Goal: Information Seeking & Learning: Learn about a topic

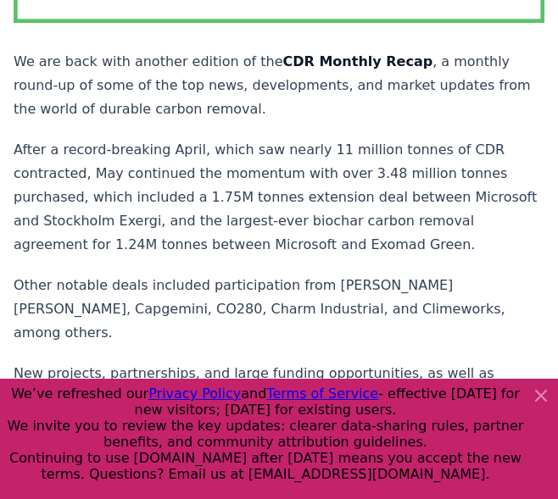
scroll to position [424, 0]
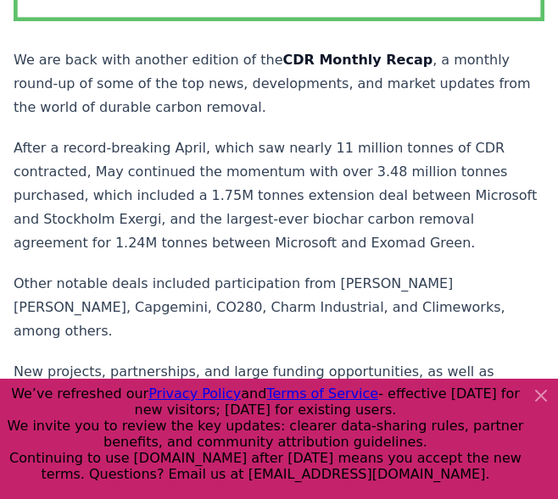
click at [541, 399] on icon at bounding box center [541, 396] width 20 height 20
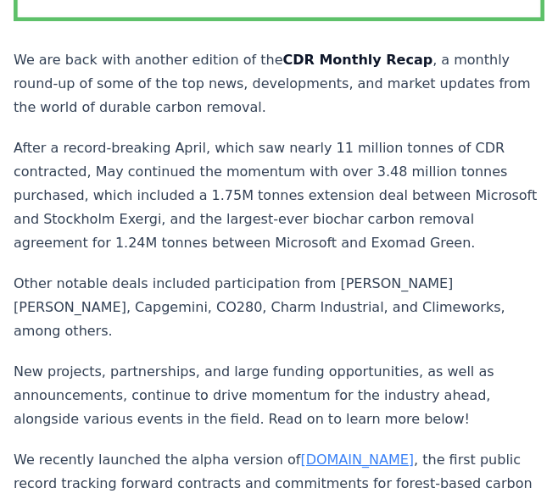
drag, startPoint x: 439, startPoint y: 168, endPoint x: 428, endPoint y: 174, distance: 12.5
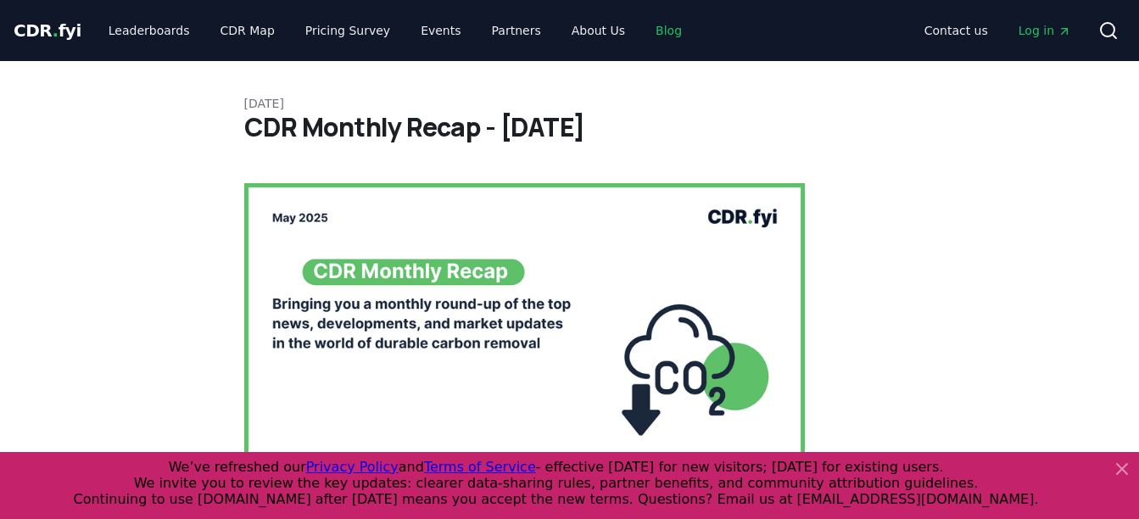
click at [557, 34] on link "Blog" at bounding box center [668, 30] width 53 height 31
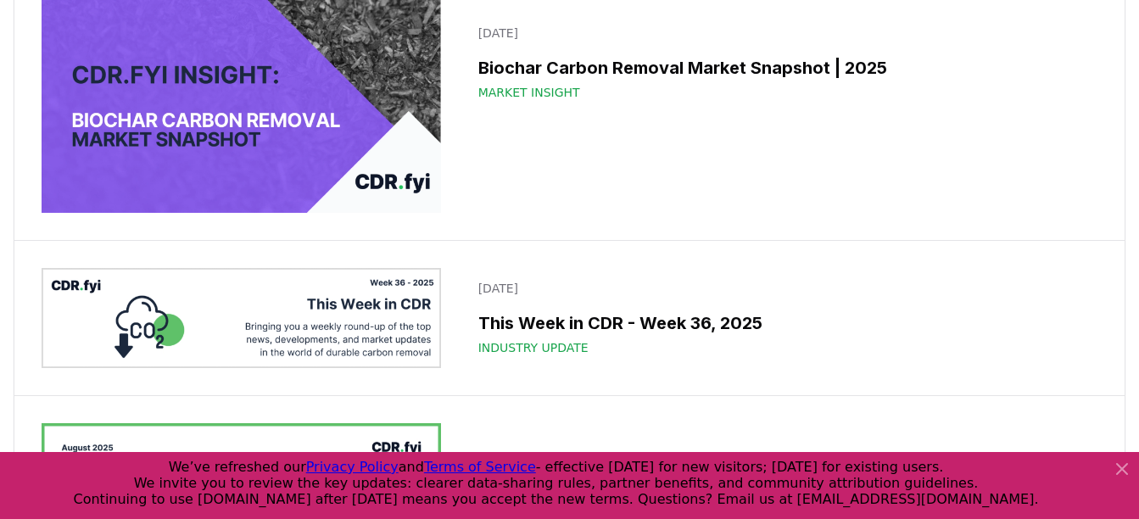
scroll to position [724, 0]
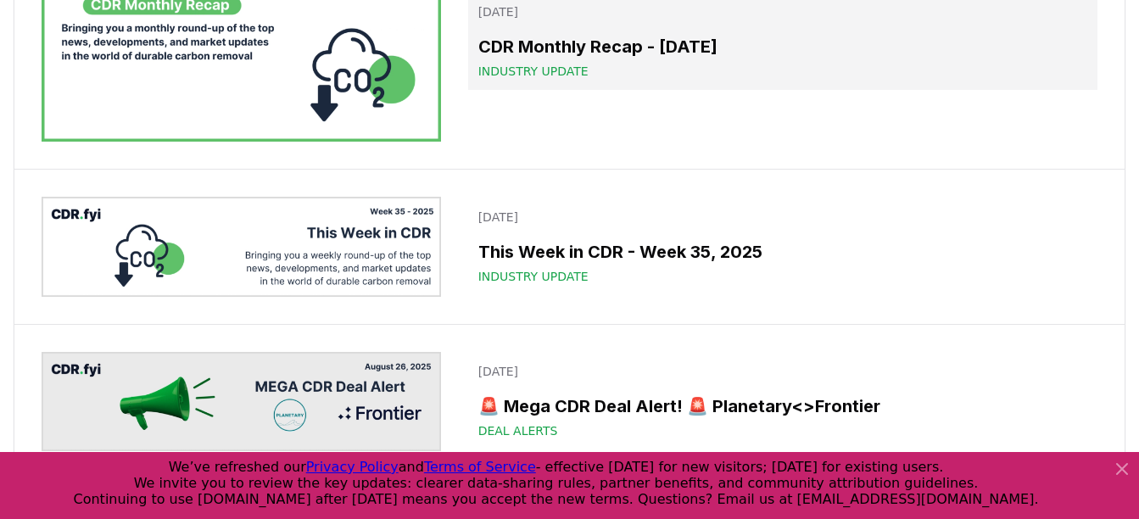
drag, startPoint x: 729, startPoint y: 47, endPoint x: 733, endPoint y: 55, distance: 8.7
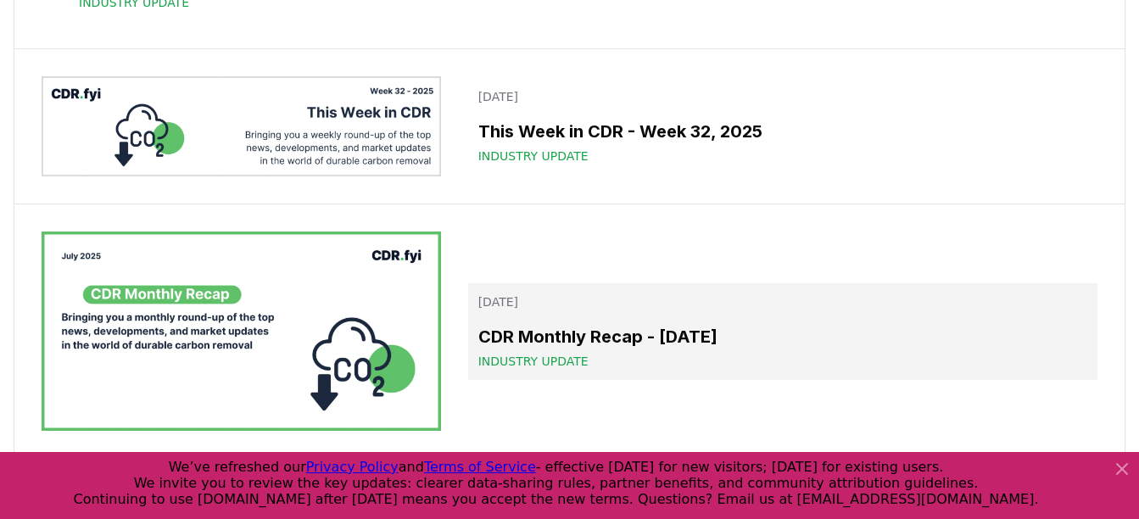
scroll to position [1487, 0]
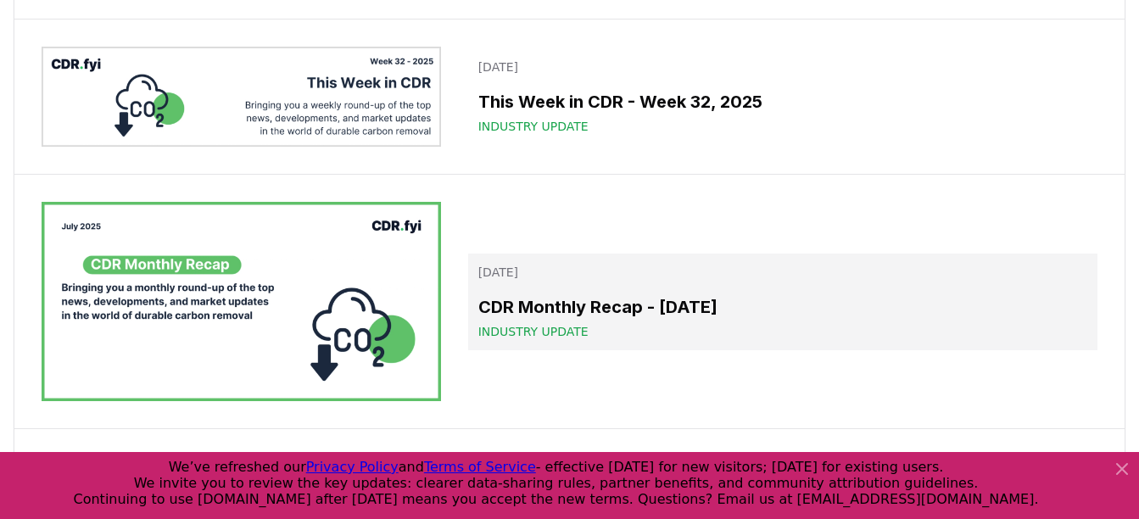
click at [557, 326] on div "CDR Monthly Recap - July 2025 Industry Update" at bounding box center [782, 317] width 609 height 46
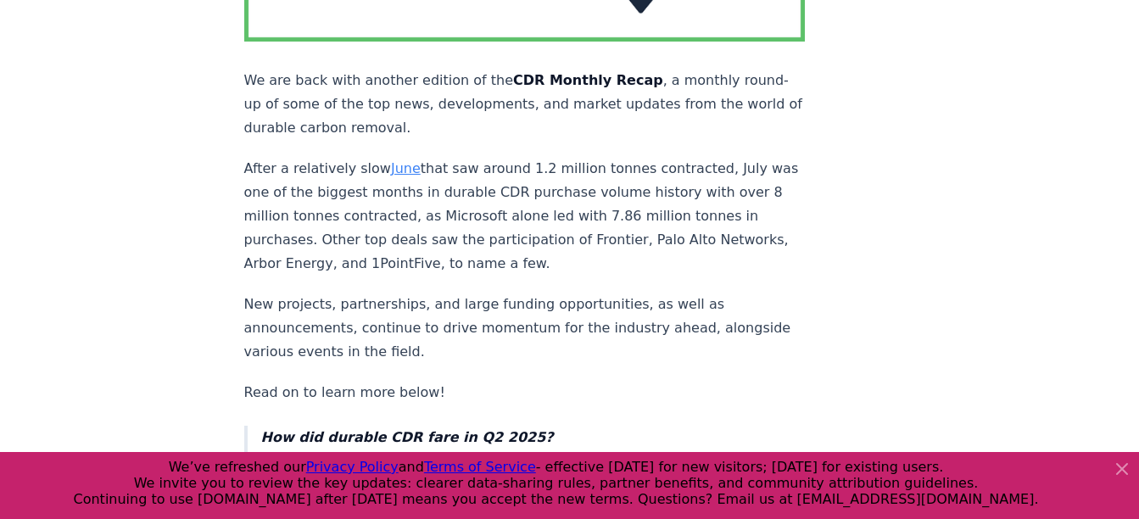
scroll to position [424, 0]
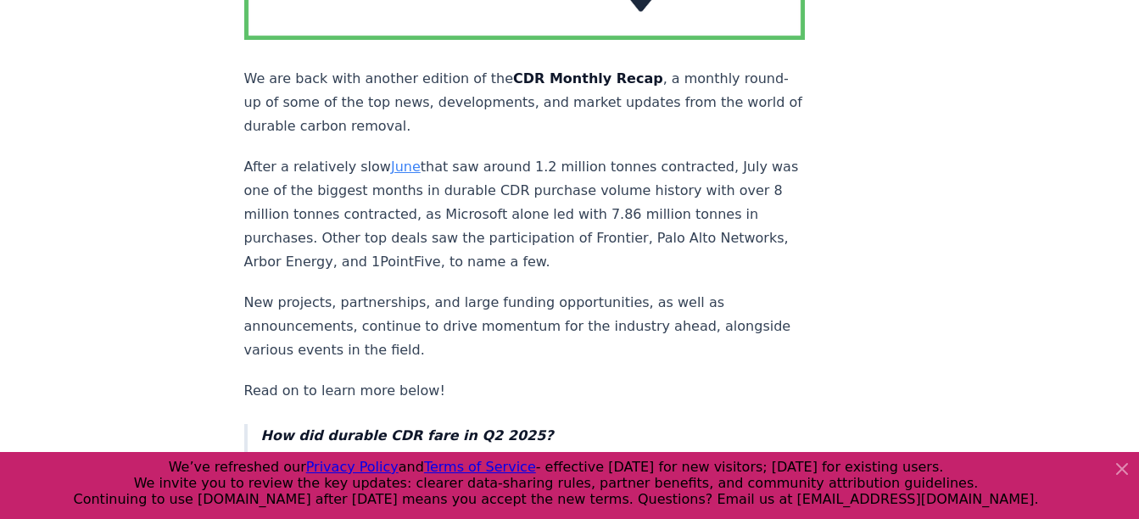
click at [349, 379] on p "Read on to learn more below!" at bounding box center [524, 391] width 561 height 24
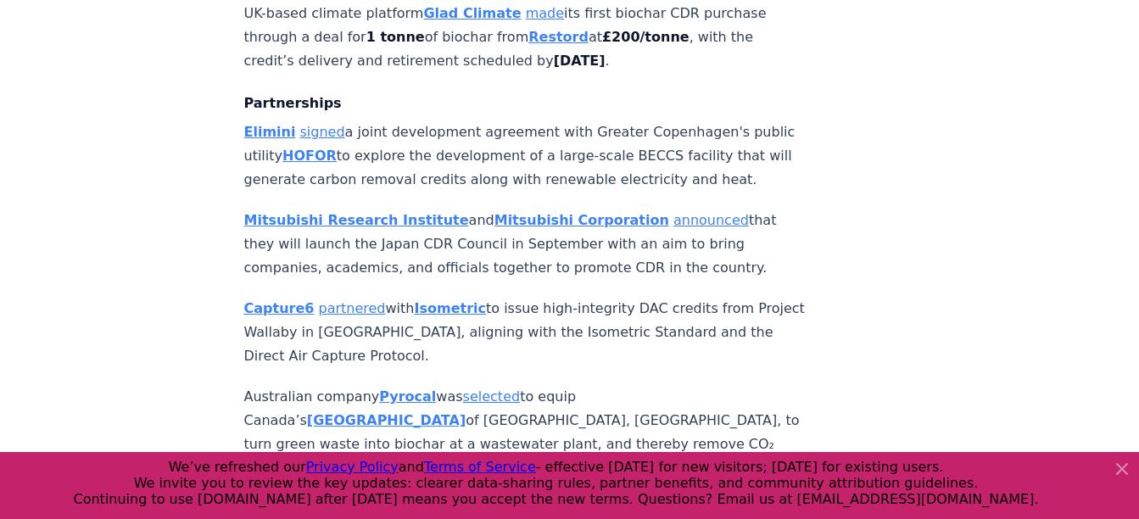
scroll to position [0, 0]
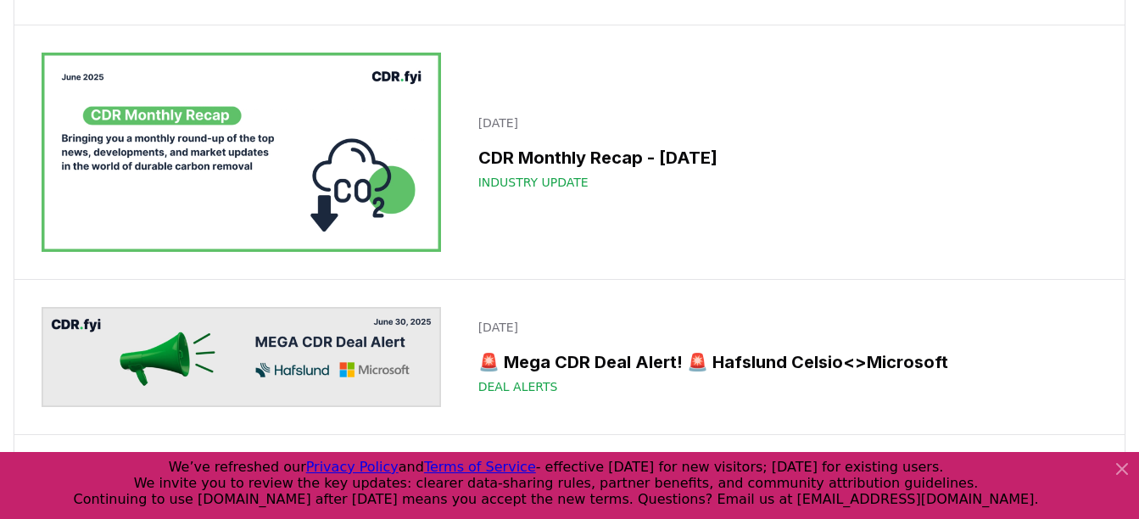
scroll to position [3607, 0]
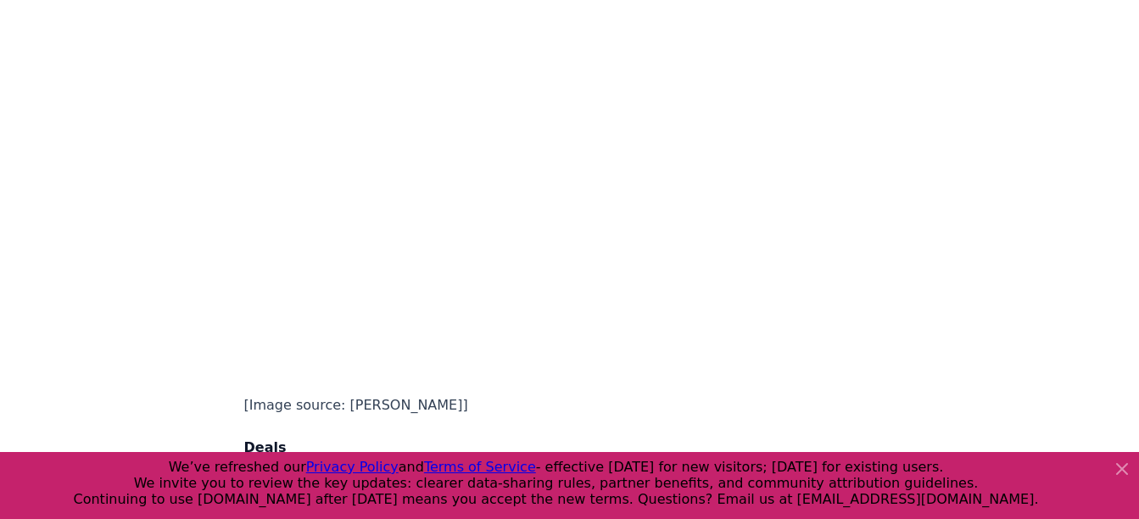
scroll to position [1272, 0]
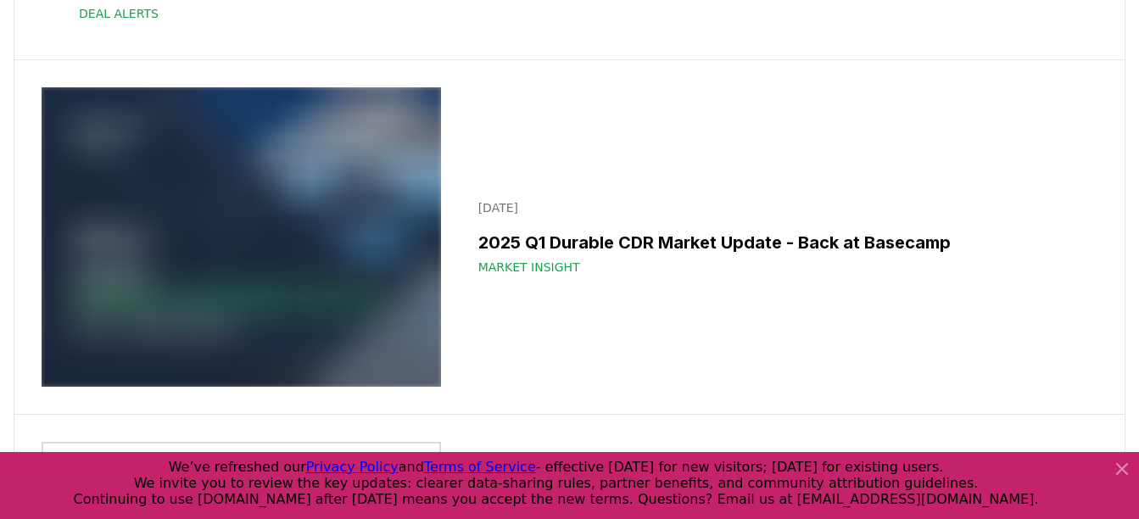
scroll to position [7762, 0]
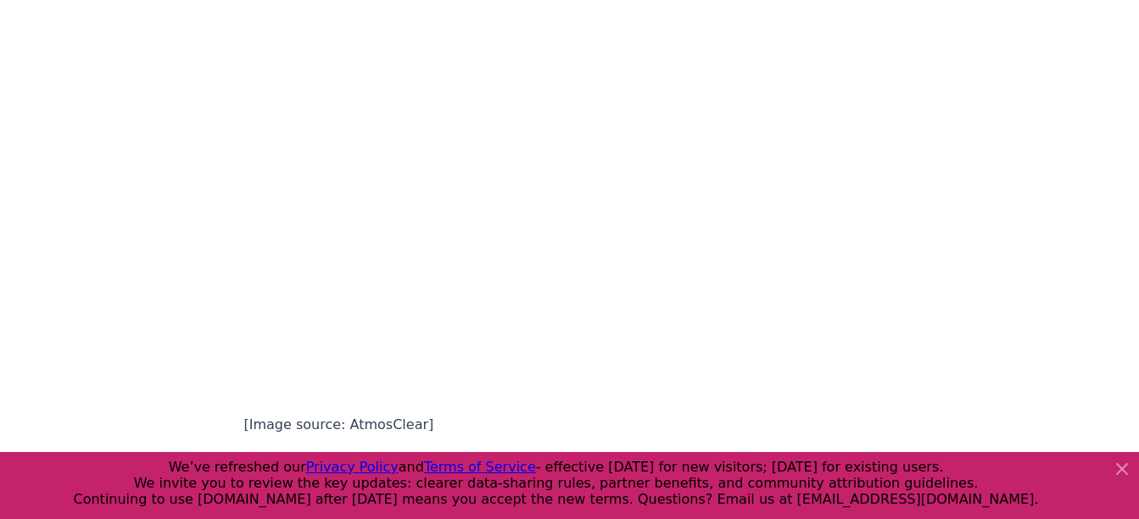
scroll to position [1357, 0]
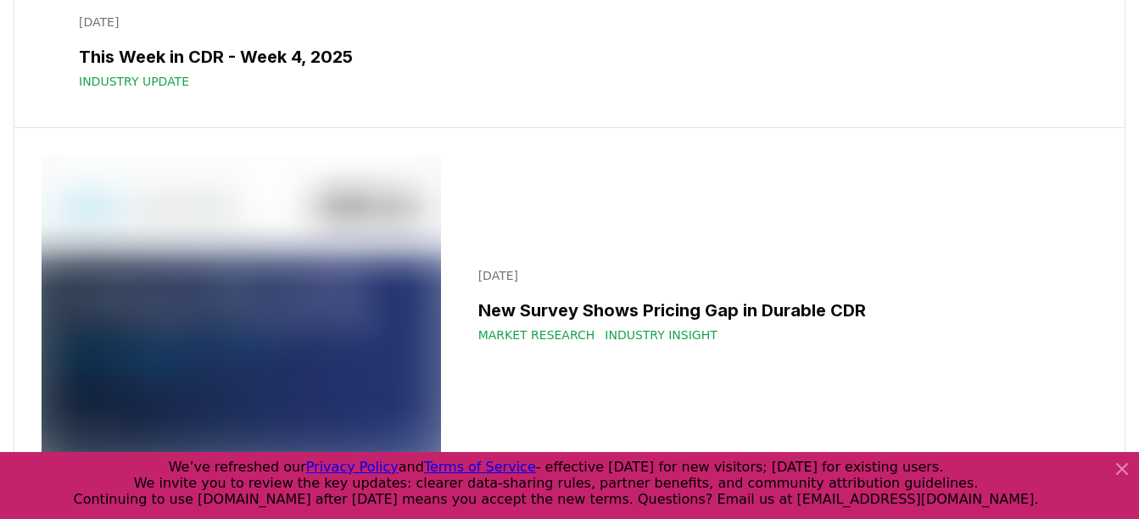
scroll to position [12595, 0]
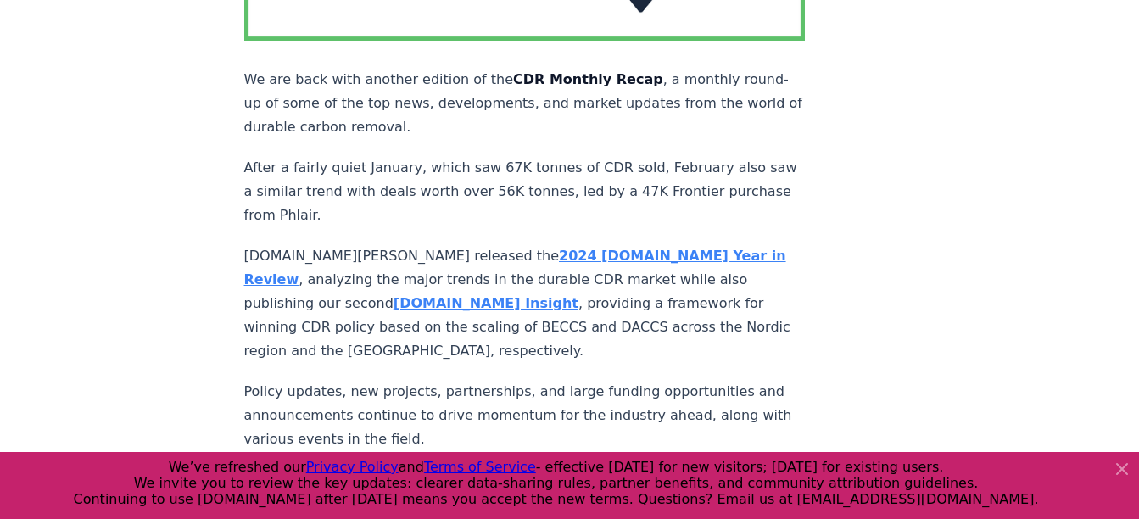
scroll to position [424, 0]
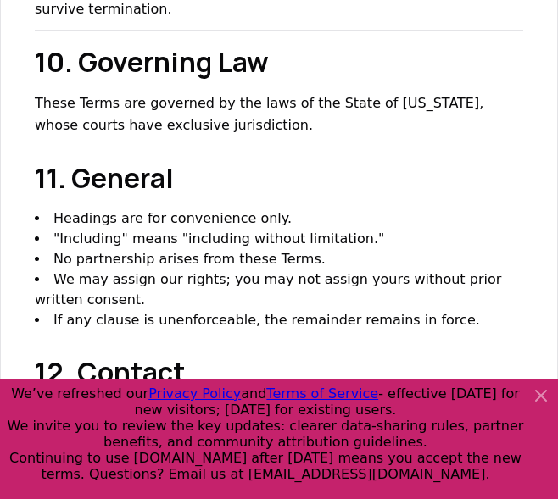
scroll to position [3357, 0]
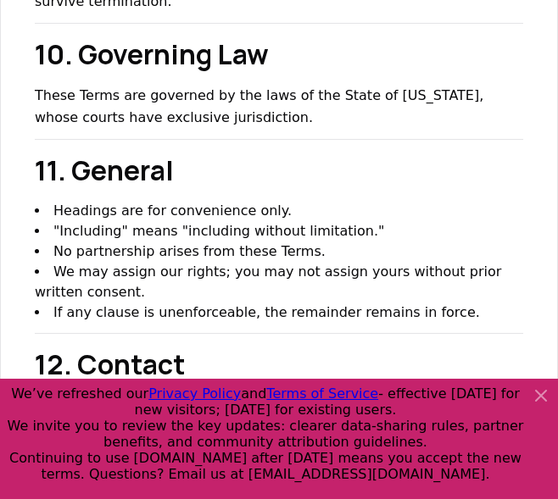
click at [538, 397] on icon at bounding box center [541, 396] width 20 height 20
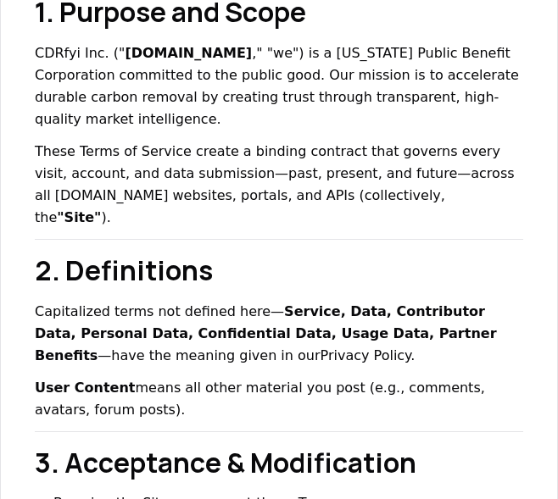
scroll to position [280, 0]
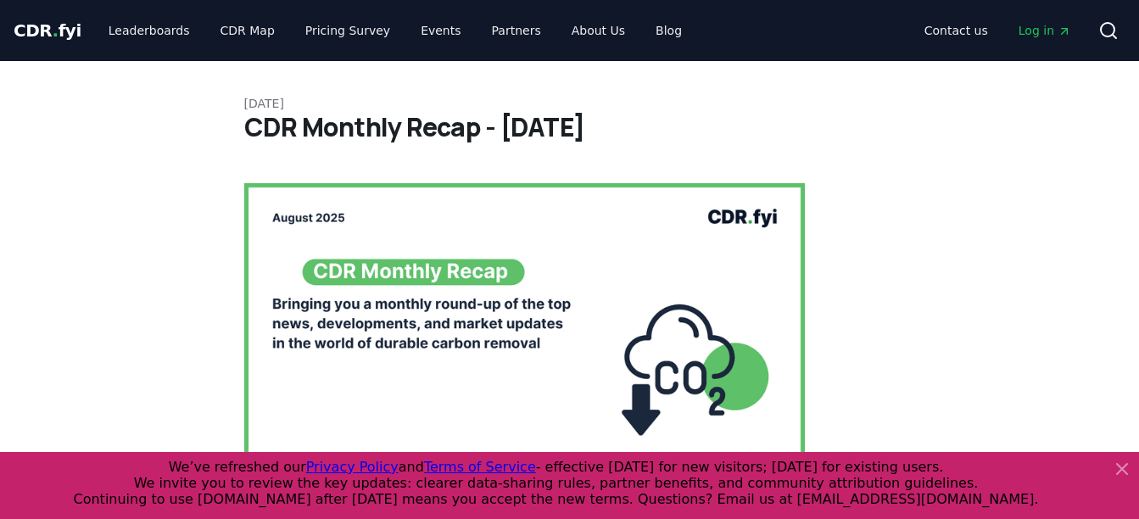
drag, startPoint x: 710, startPoint y: 17, endPoint x: 742, endPoint y: 40, distance: 39.5
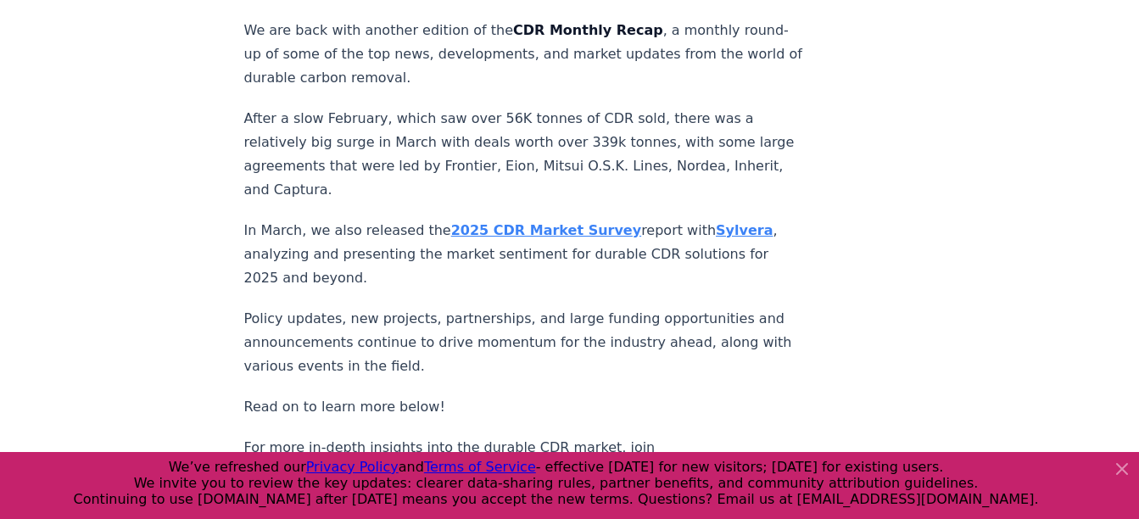
scroll to position [509, 0]
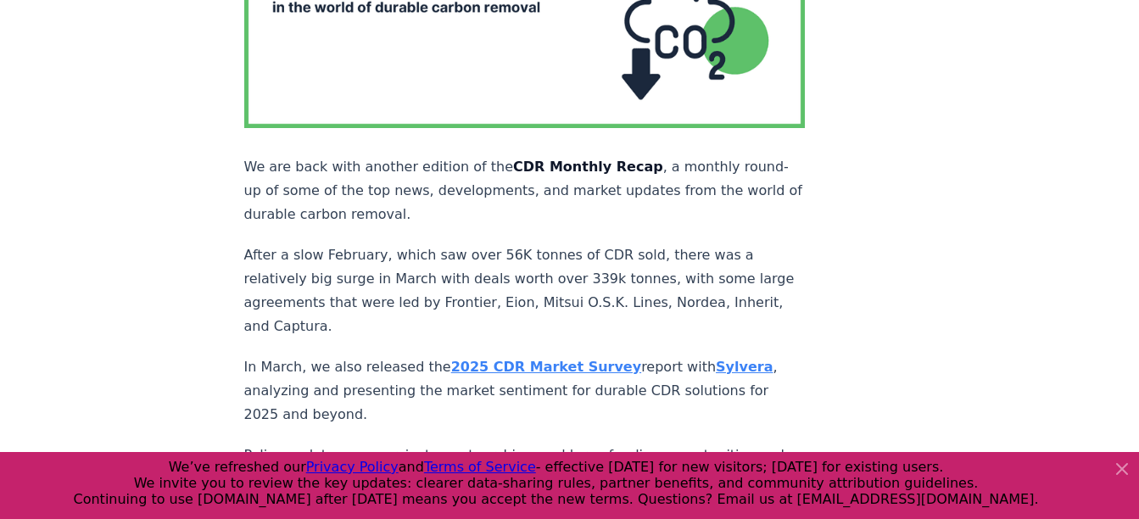
scroll to position [339, 0]
